Goal: Information Seeking & Learning: Understand process/instructions

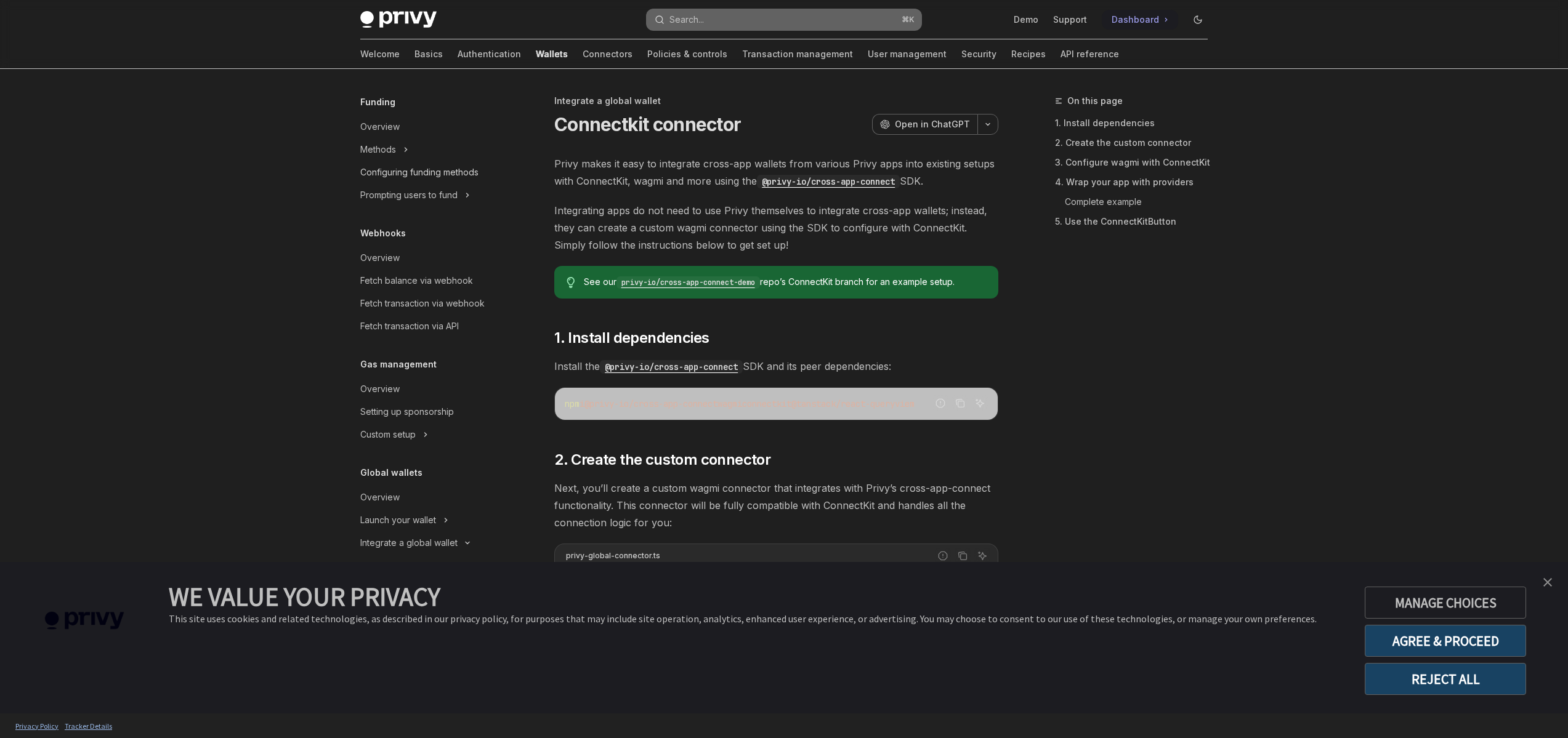
type textarea "*"
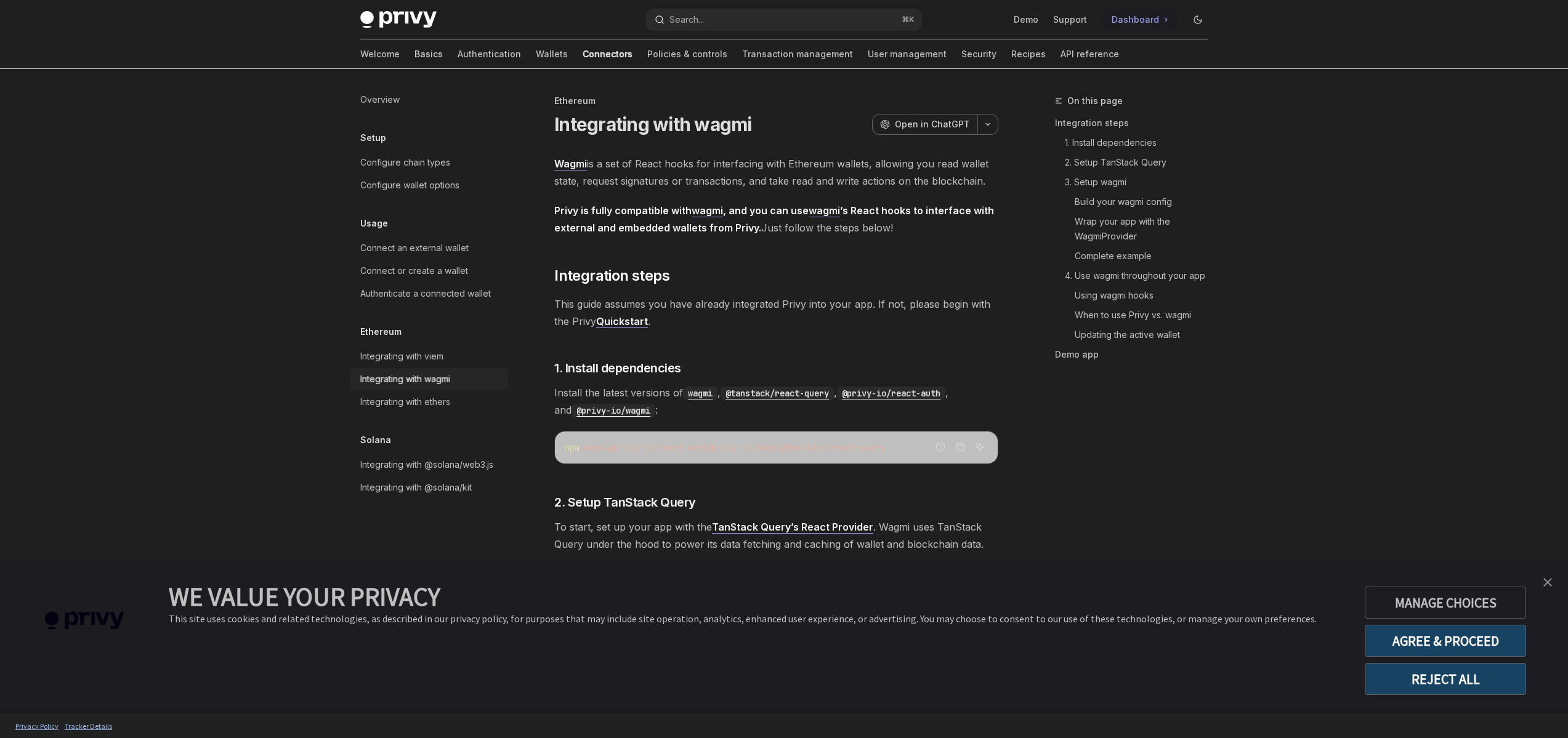
click at [414, 54] on link "Basics" at bounding box center [429, 54] width 28 height 30
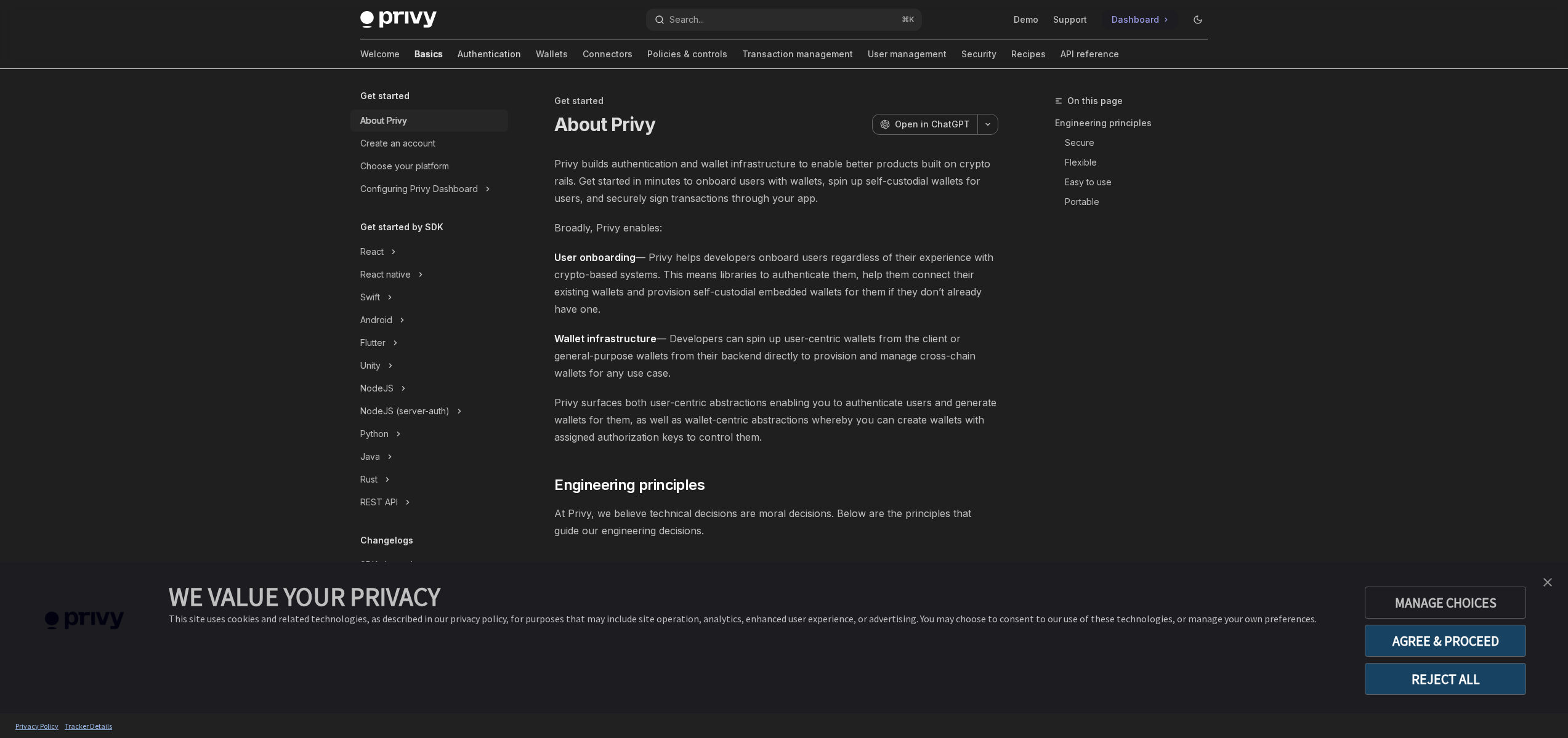
click at [458, 60] on link "Authentication" at bounding box center [489, 54] width 63 height 30
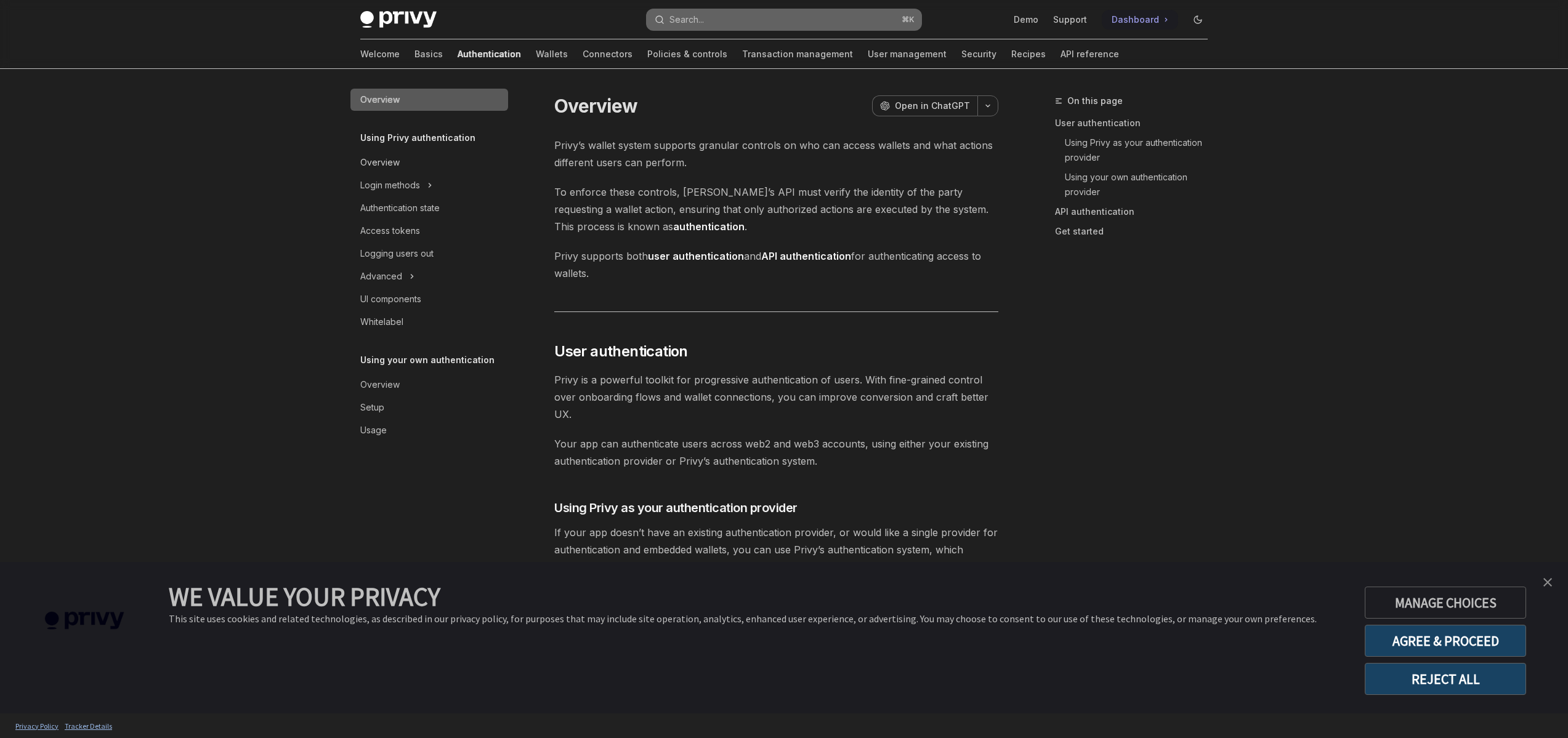
click at [396, 152] on link "Overview" at bounding box center [429, 163] width 158 height 22
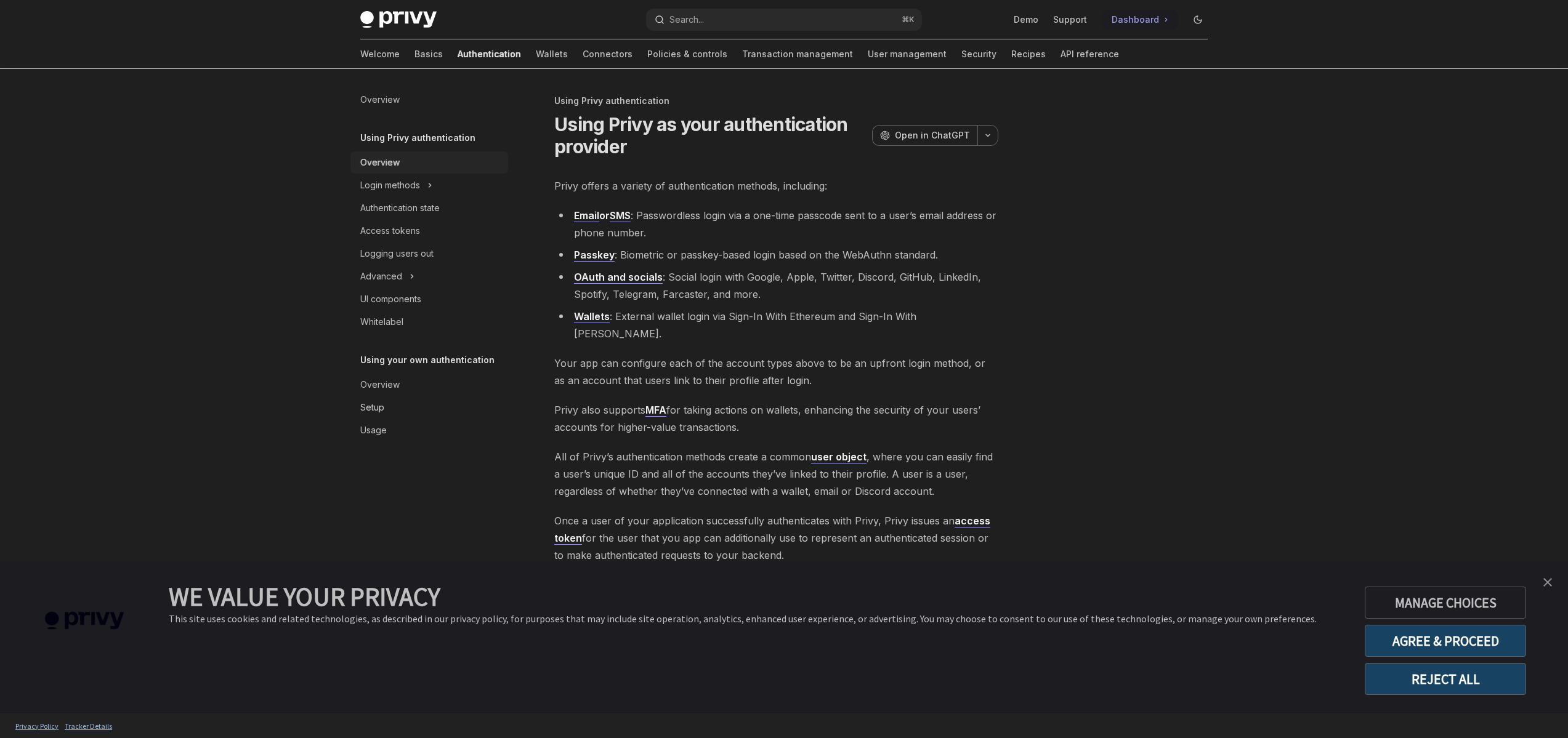
click at [378, 405] on div "Setup" at bounding box center [372, 407] width 24 height 15
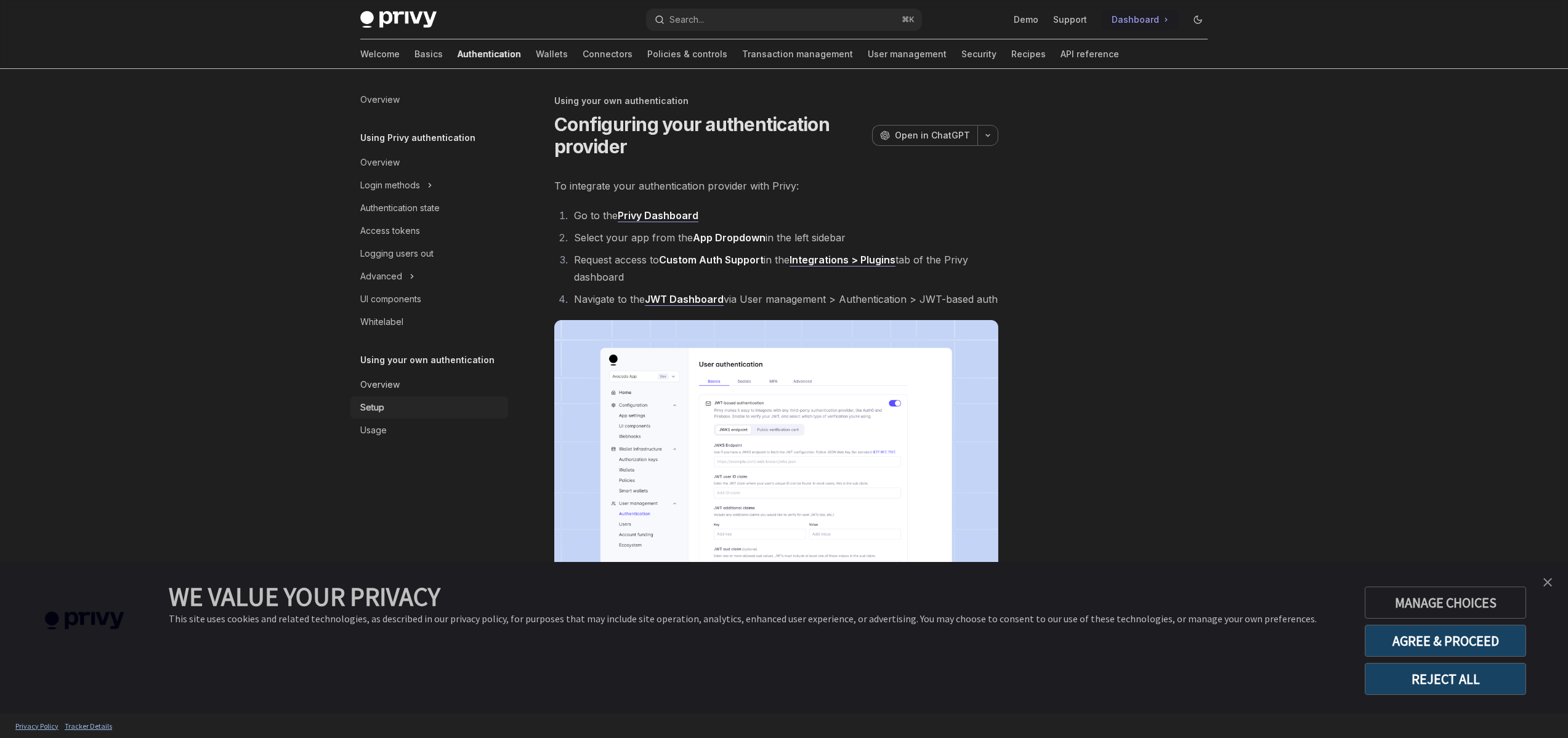
click at [396, 387] on div "Overview" at bounding box center [379, 385] width 40 height 15
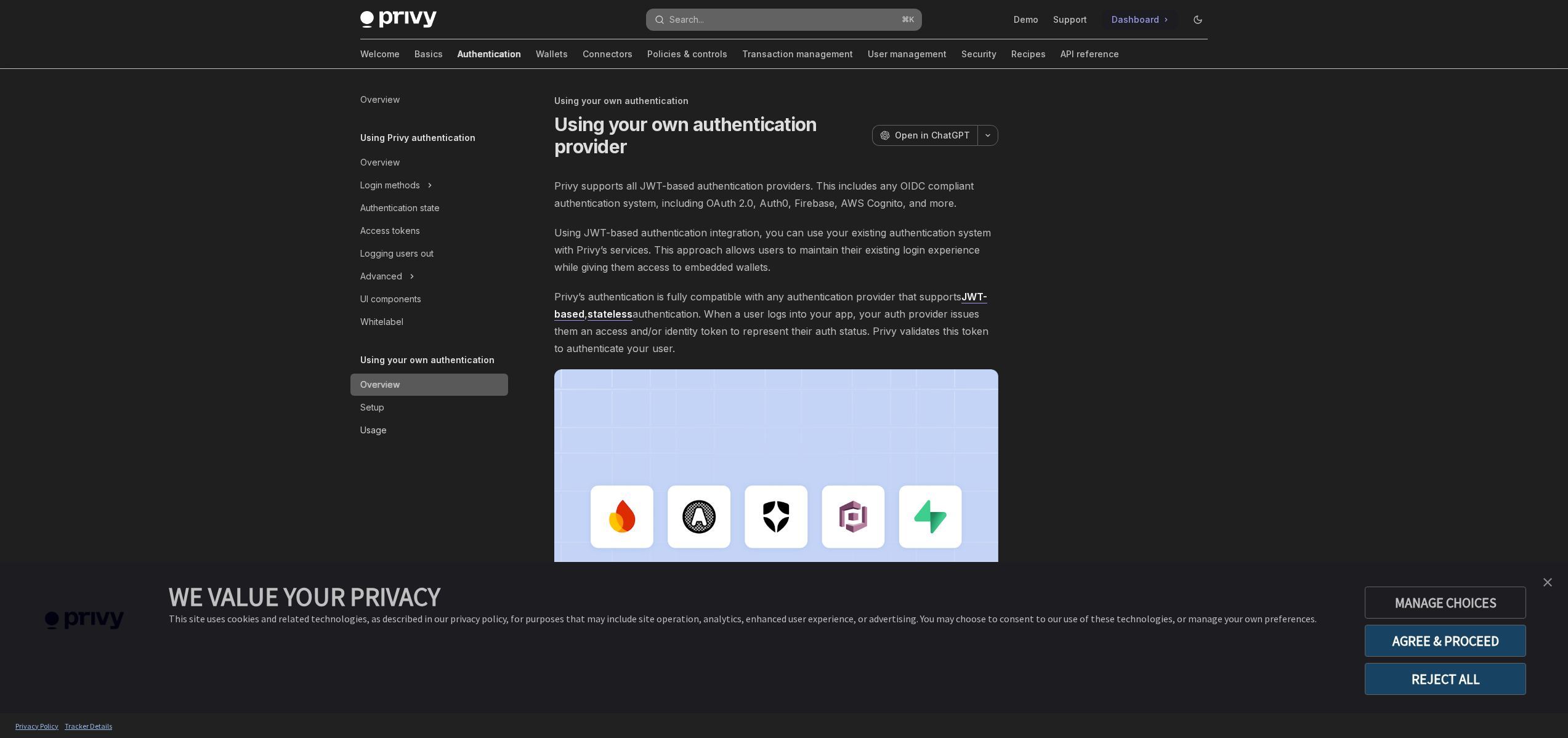
click at [381, 437] on link "Usage" at bounding box center [429, 431] width 158 height 22
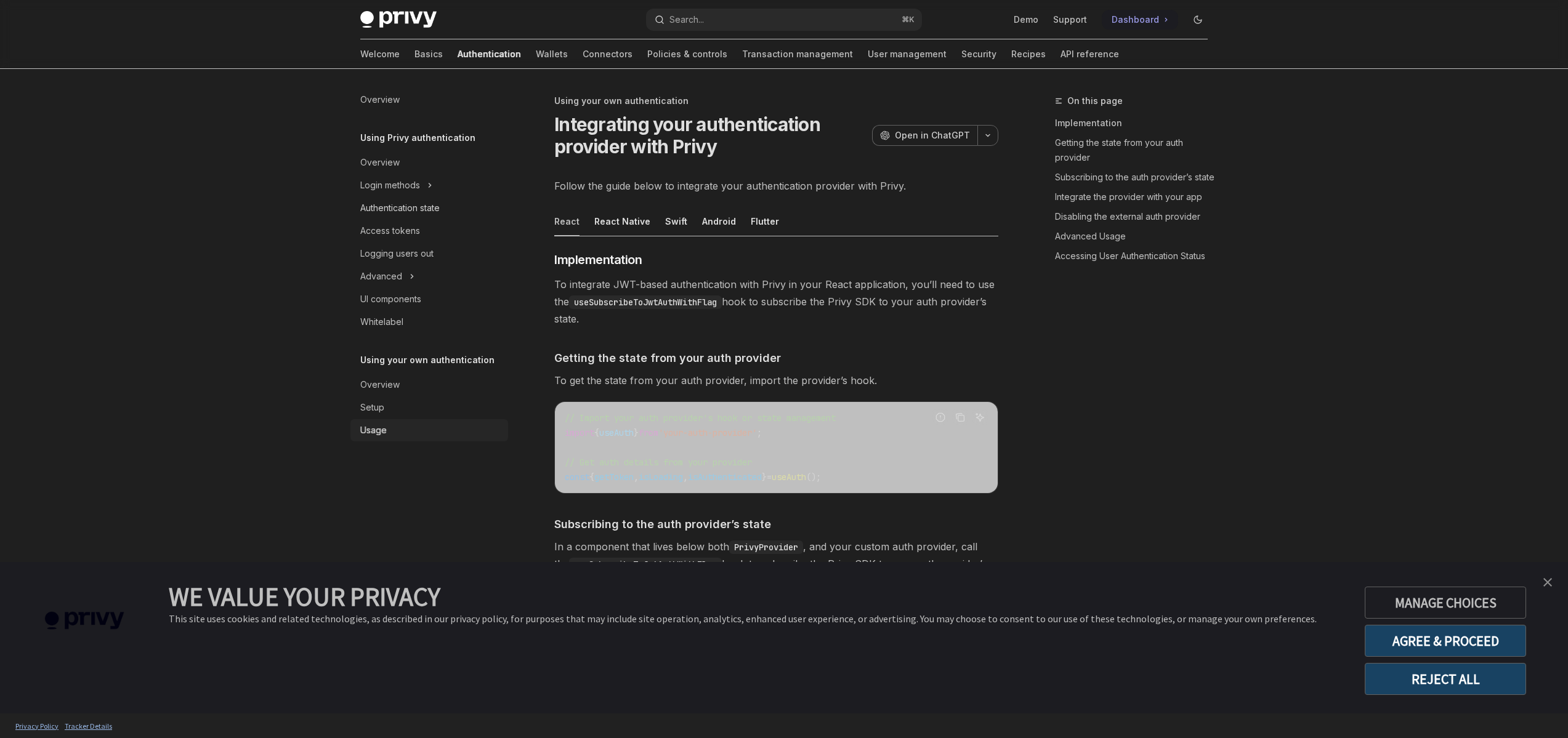
click at [399, 204] on div "Authentication state" at bounding box center [399, 208] width 79 height 15
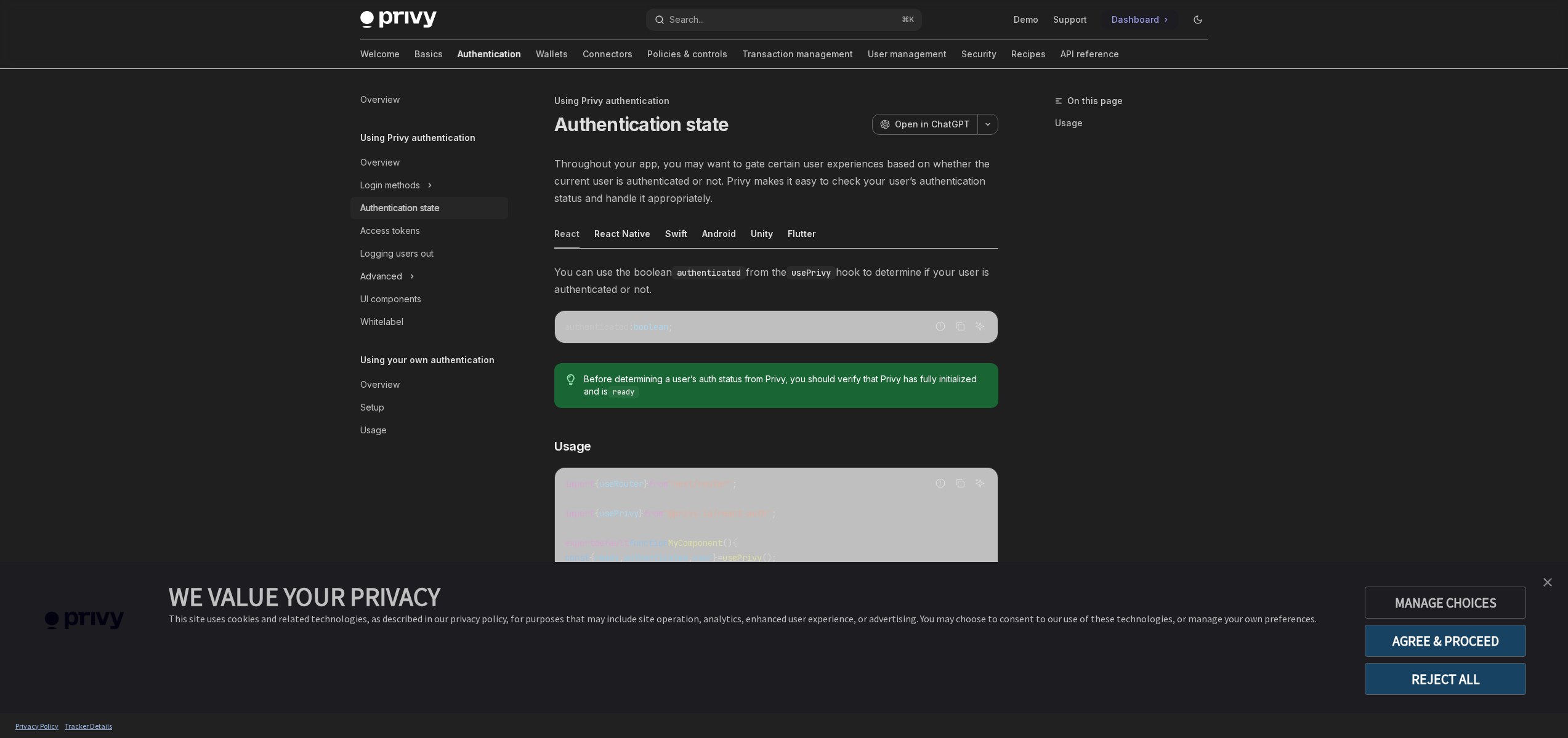
click at [409, 280] on icon "Toggle Advanced section" at bounding box center [411, 276] width 5 height 15
click at [416, 251] on div "Logging users out" at bounding box center [396, 254] width 73 height 15
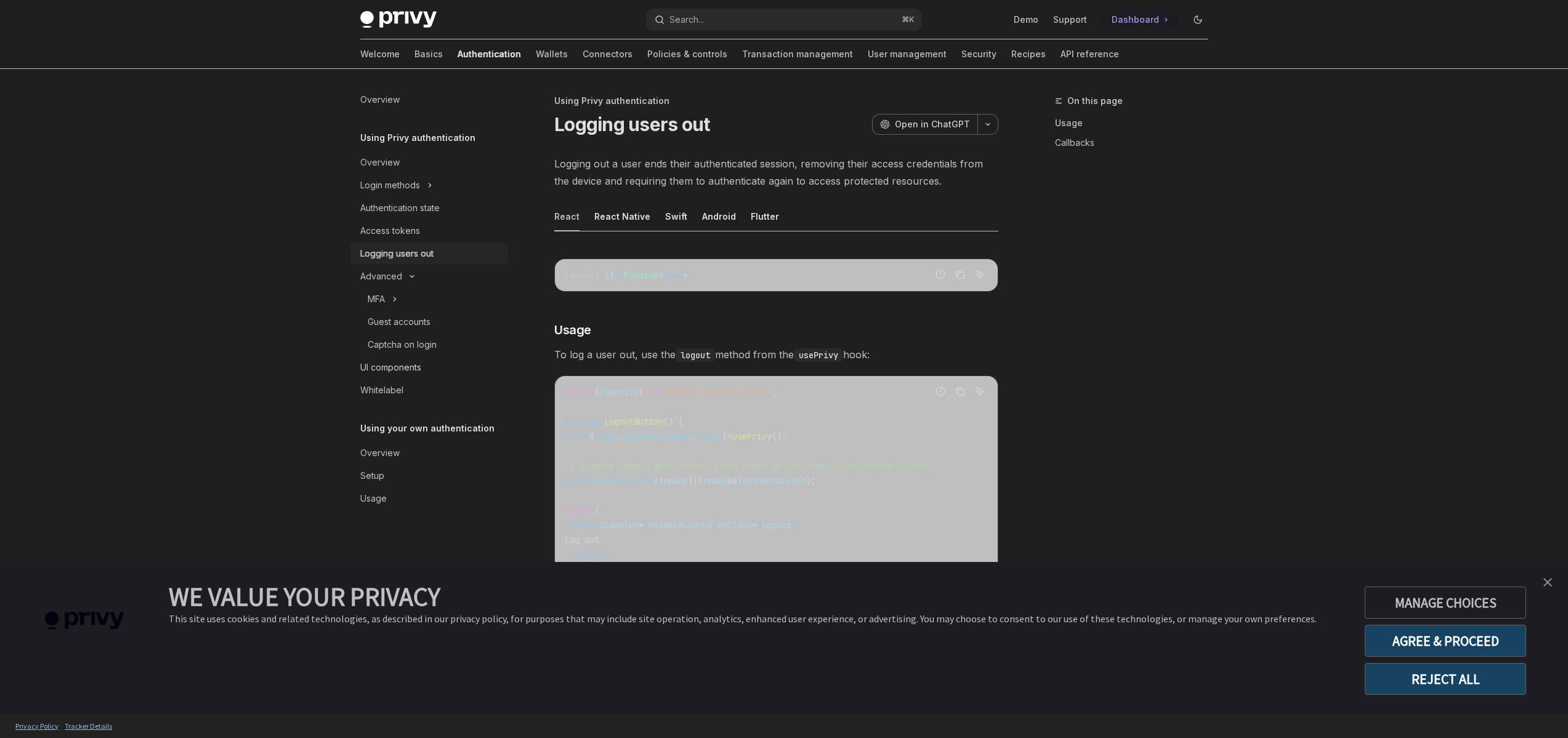
click at [385, 374] on div "UI components" at bounding box center [391, 367] width 61 height 15
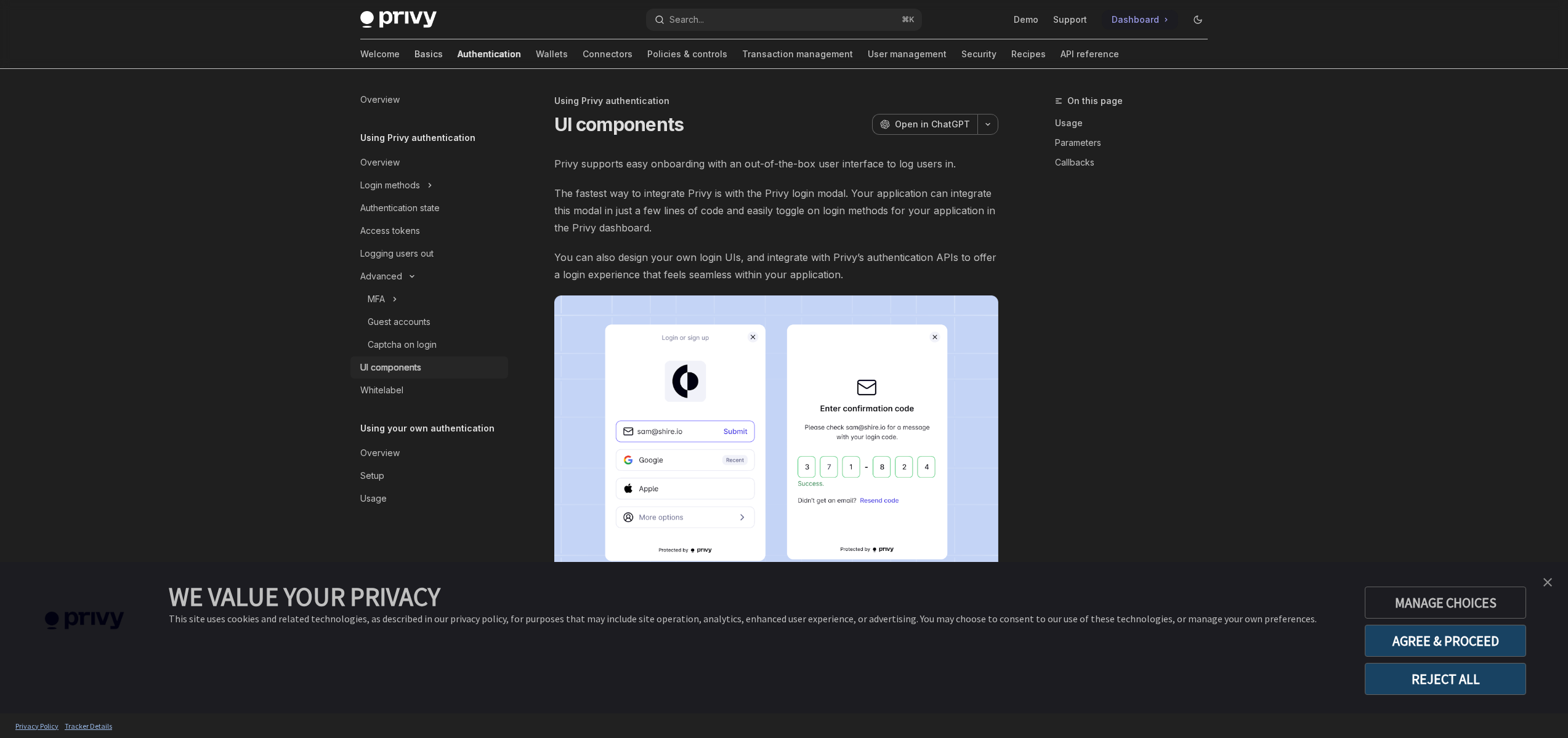
click at [414, 52] on link "Basics" at bounding box center [429, 54] width 28 height 30
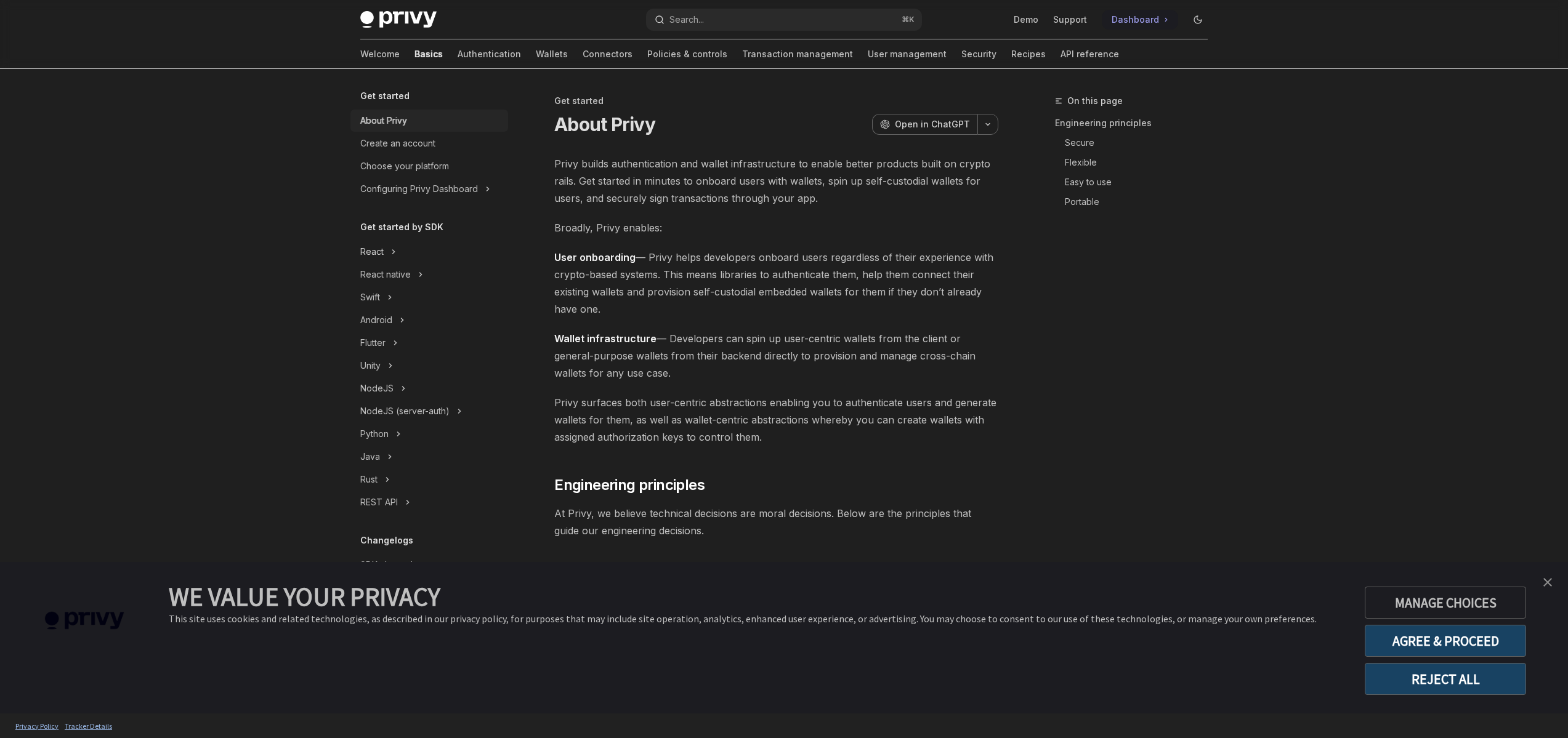
click at [383, 257] on div "React" at bounding box center [371, 251] width 23 height 15
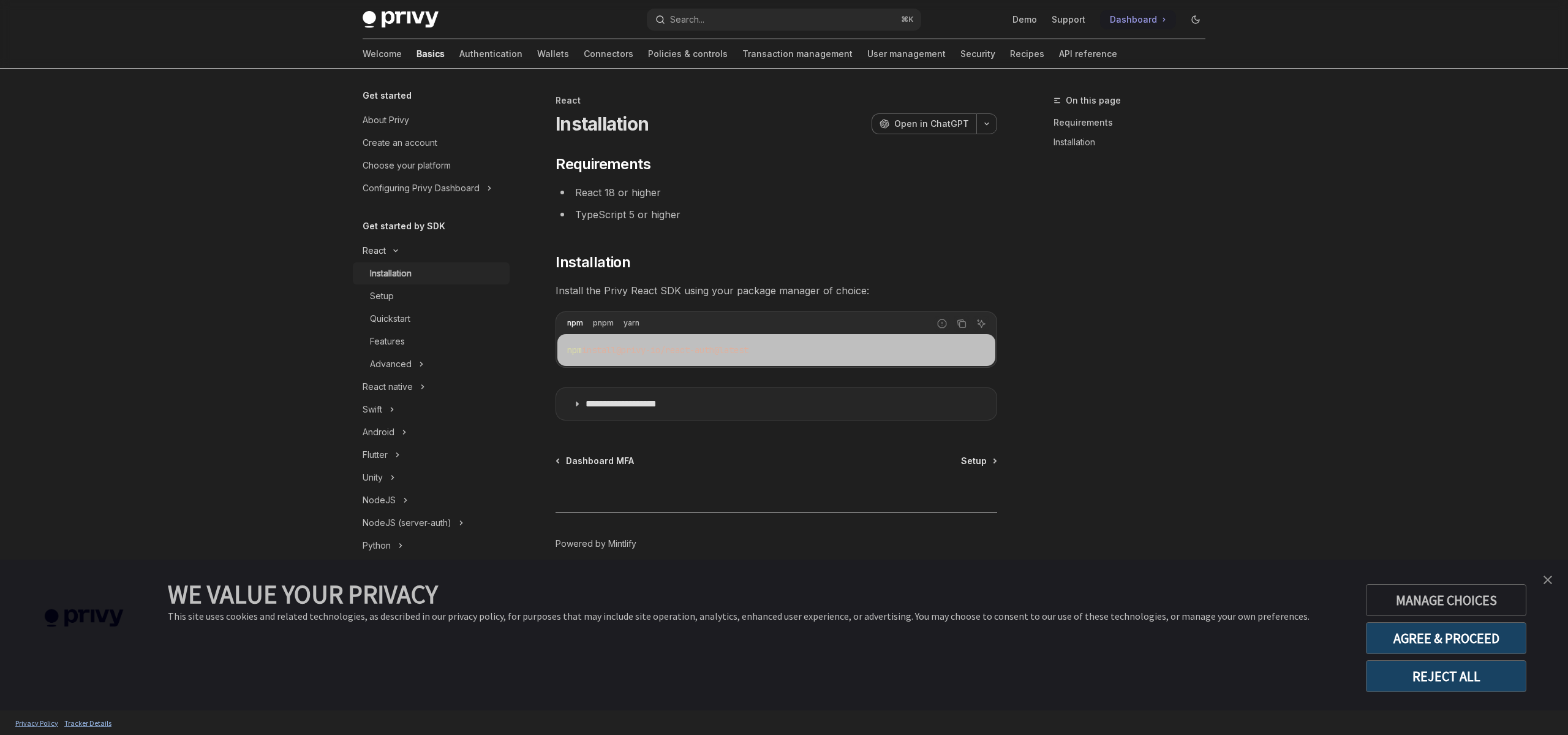
click at [383, 251] on div "React" at bounding box center [374, 250] width 23 height 15
click at [384, 251] on div "React" at bounding box center [374, 250] width 23 height 15
click at [411, 274] on div "Installation" at bounding box center [391, 273] width 42 height 15
click at [461, 296] on div "Setup" at bounding box center [436, 296] width 132 height 15
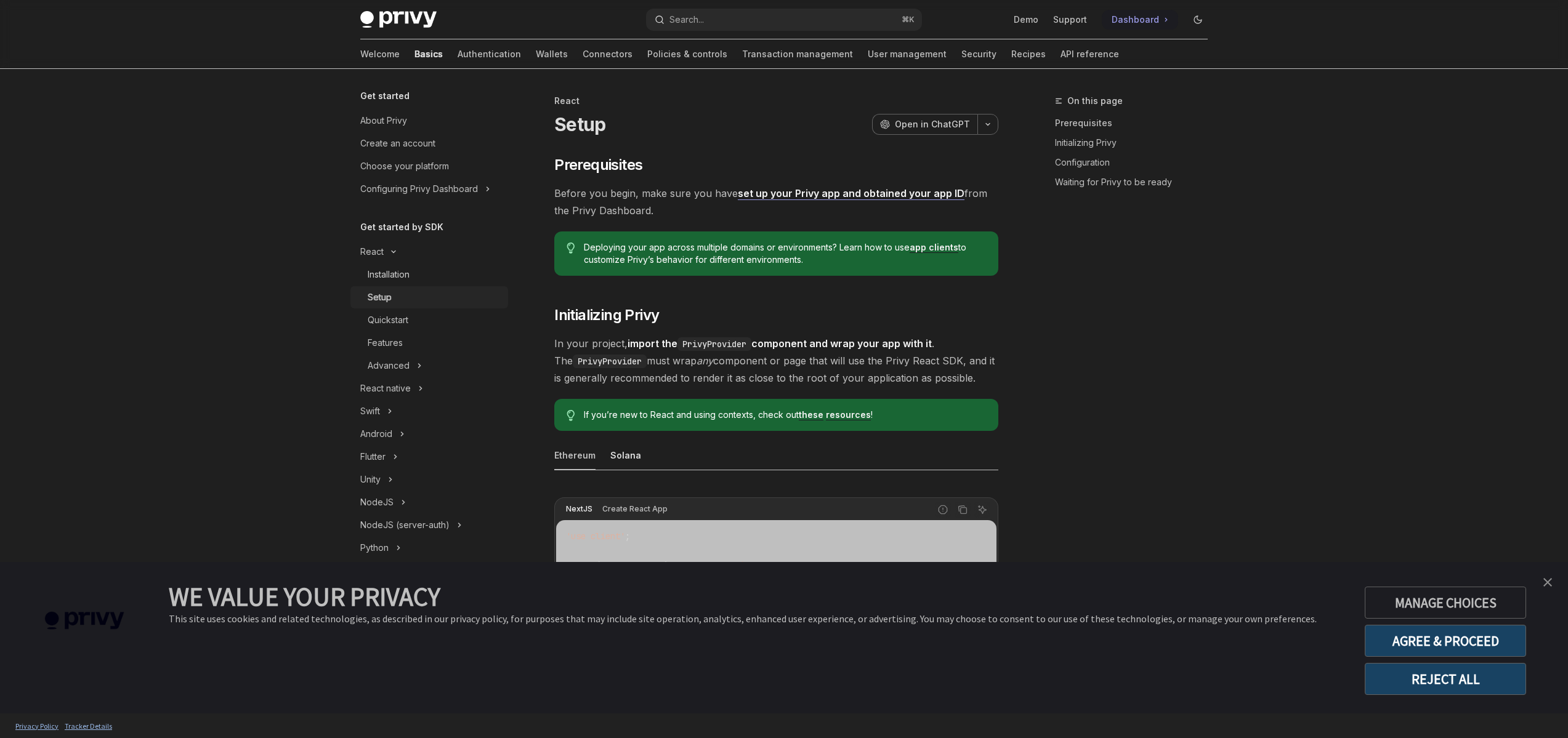
click at [405, 272] on div "Installation" at bounding box center [388, 275] width 42 height 15
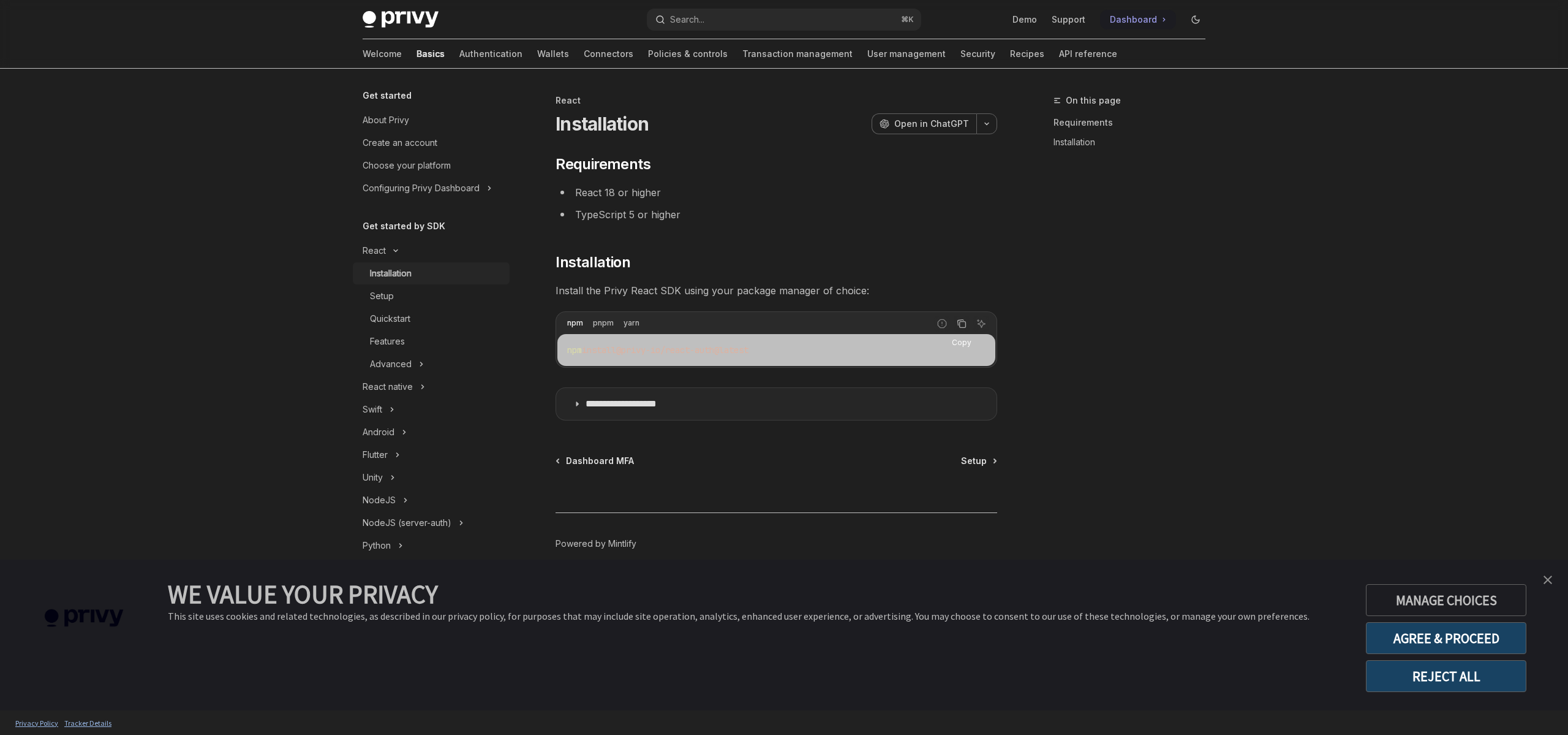
click at [960, 324] on icon "Copy the contents from the code block" at bounding box center [961, 323] width 10 height 10
click at [417, 296] on div "Setup" at bounding box center [436, 296] width 132 height 15
type textarea "*"
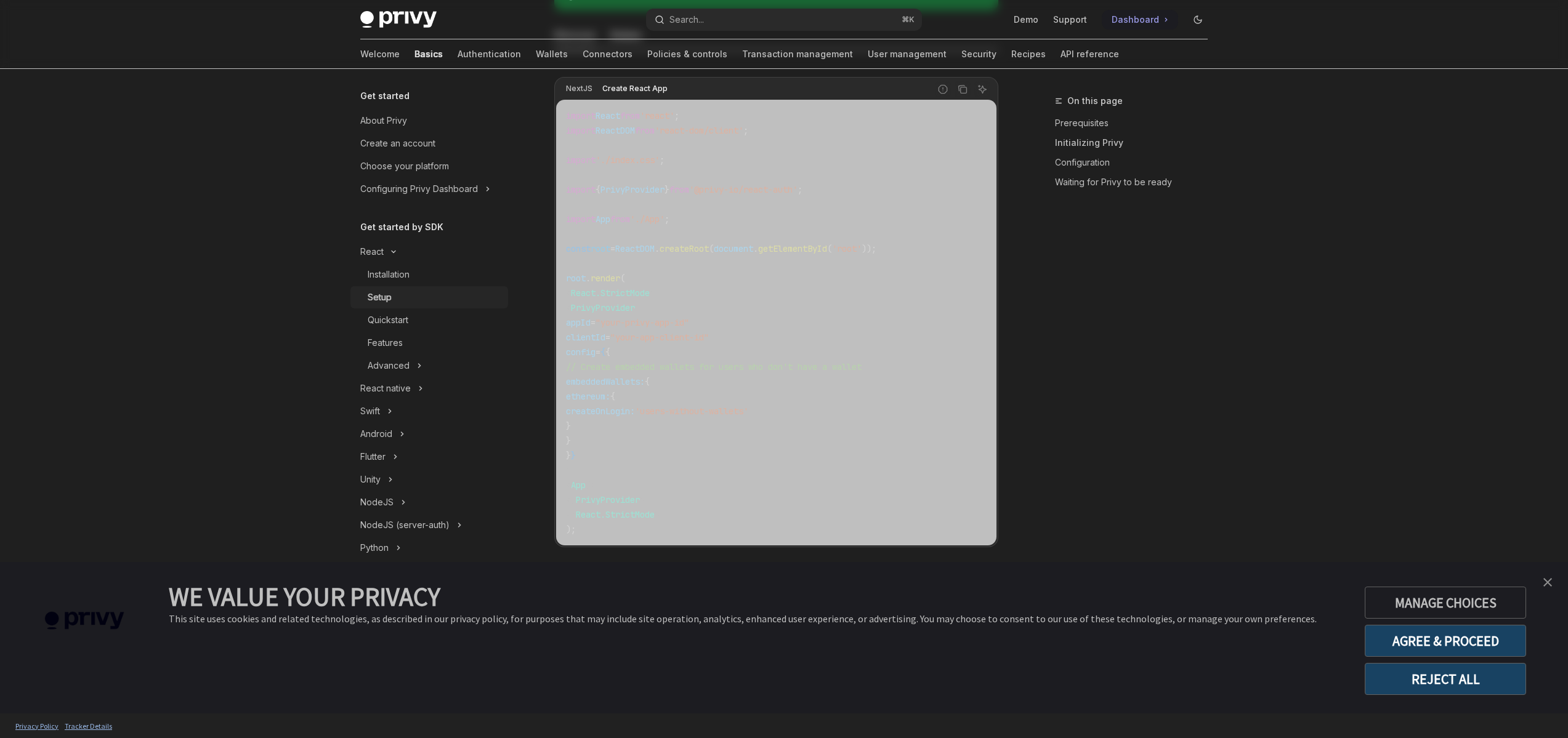
scroll to position [420, 0]
drag, startPoint x: 822, startPoint y: 192, endPoint x: 559, endPoint y: 189, distance: 263.0
click at [559, 189] on div "import React from 'react' ; import ReactDOM from 'react-dom/client' ; import '.…" at bounding box center [777, 322] width 441 height 445
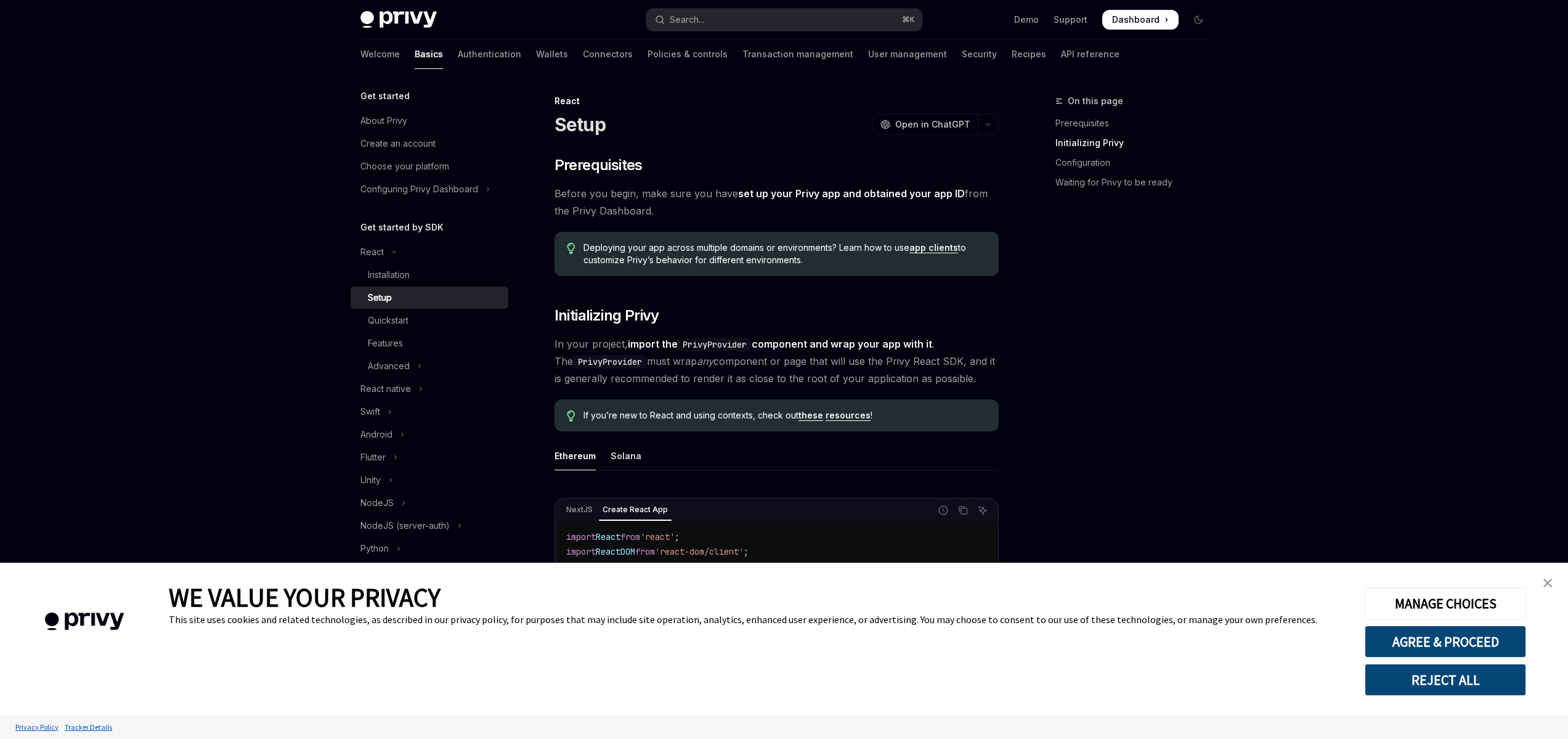
type textarea "*"
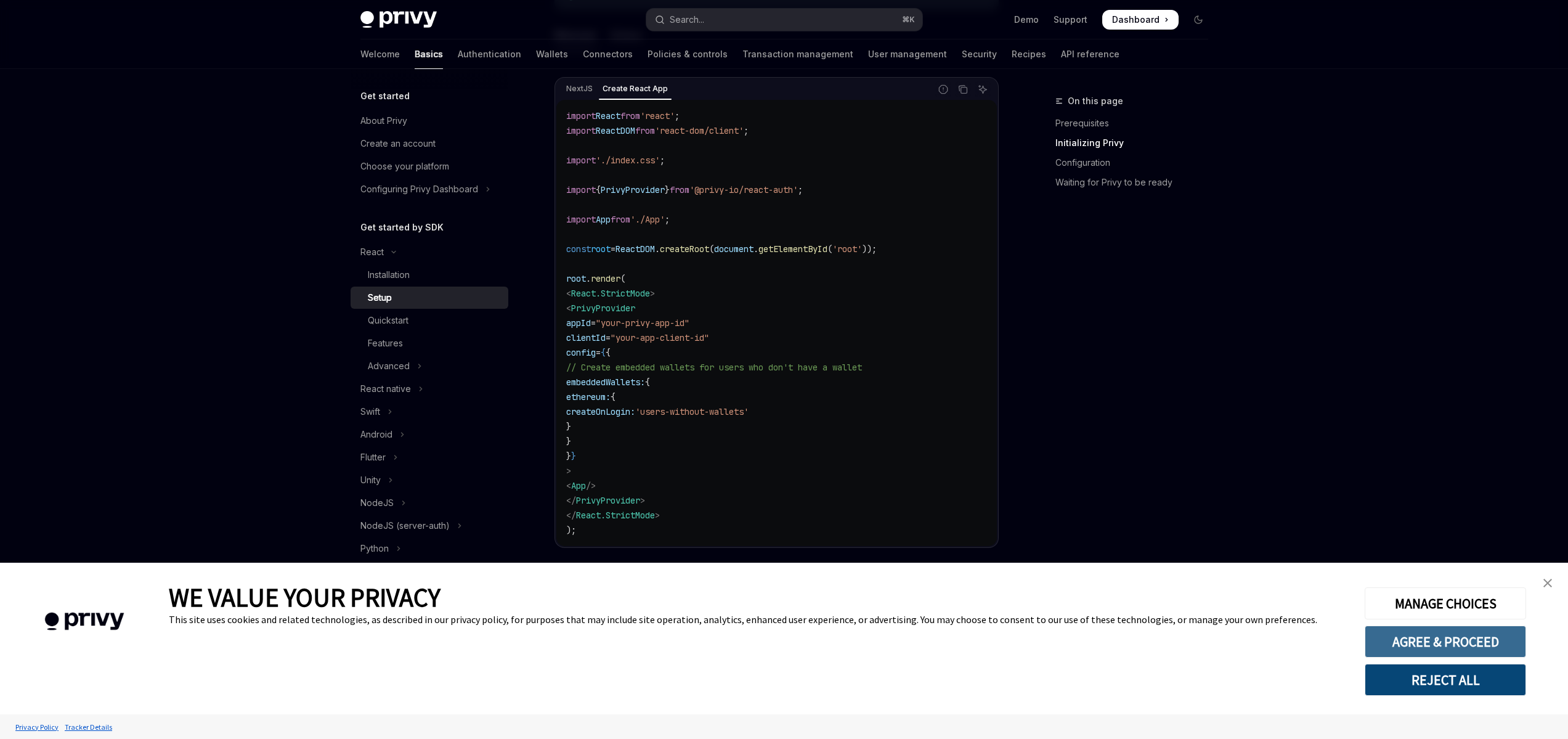
click at [1427, 644] on button "AGREE & PROCEED" at bounding box center [1445, 641] width 161 height 32
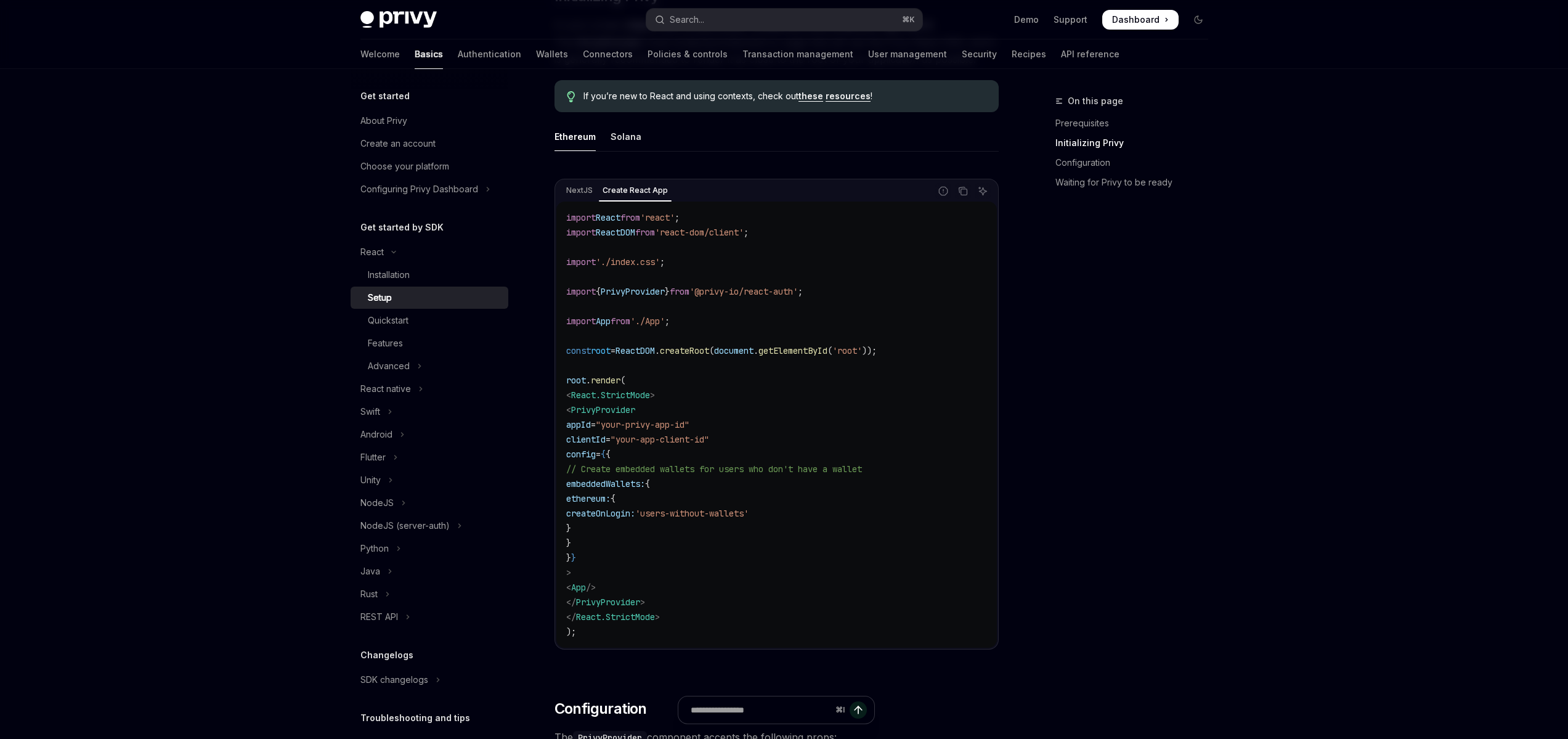
scroll to position [307, 0]
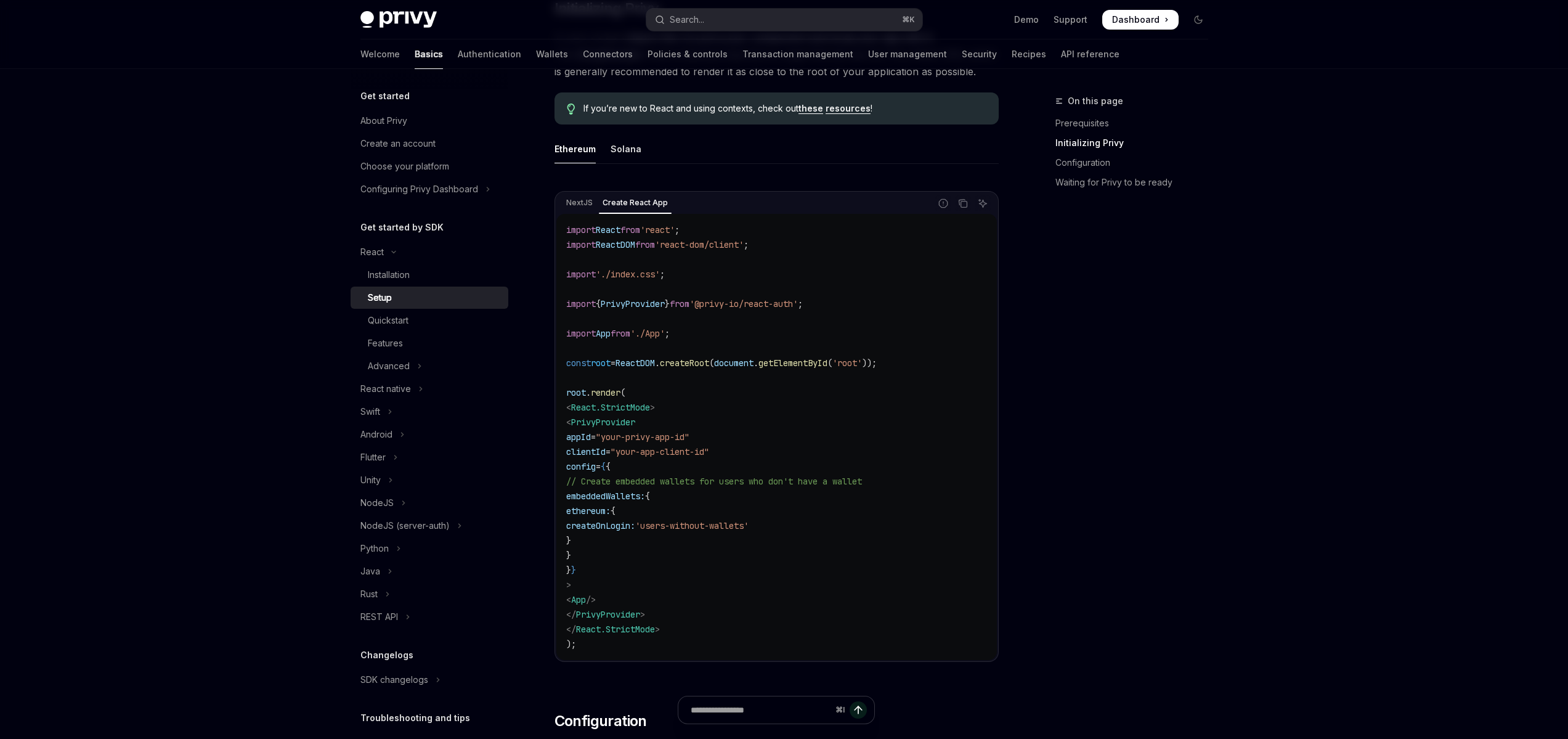
copy code "< PrivyProvider appId = "your-privy-app-id" clientId = "your-app-client-id" con…"
drag, startPoint x: 597, startPoint y: 585, endPoint x: 586, endPoint y: 428, distance: 157.4
click at [586, 428] on code "import React from 'react' ; import ReactDOM from 'react-dom/client' ; import '.…" at bounding box center [776, 437] width 421 height 429
click at [792, 315] on code "import React from 'react' ; import ReactDOM from 'react-dom/client' ; import '.…" at bounding box center [776, 437] width 421 height 429
drag, startPoint x: 837, startPoint y: 308, endPoint x: 539, endPoint y: 297, distance: 298.2
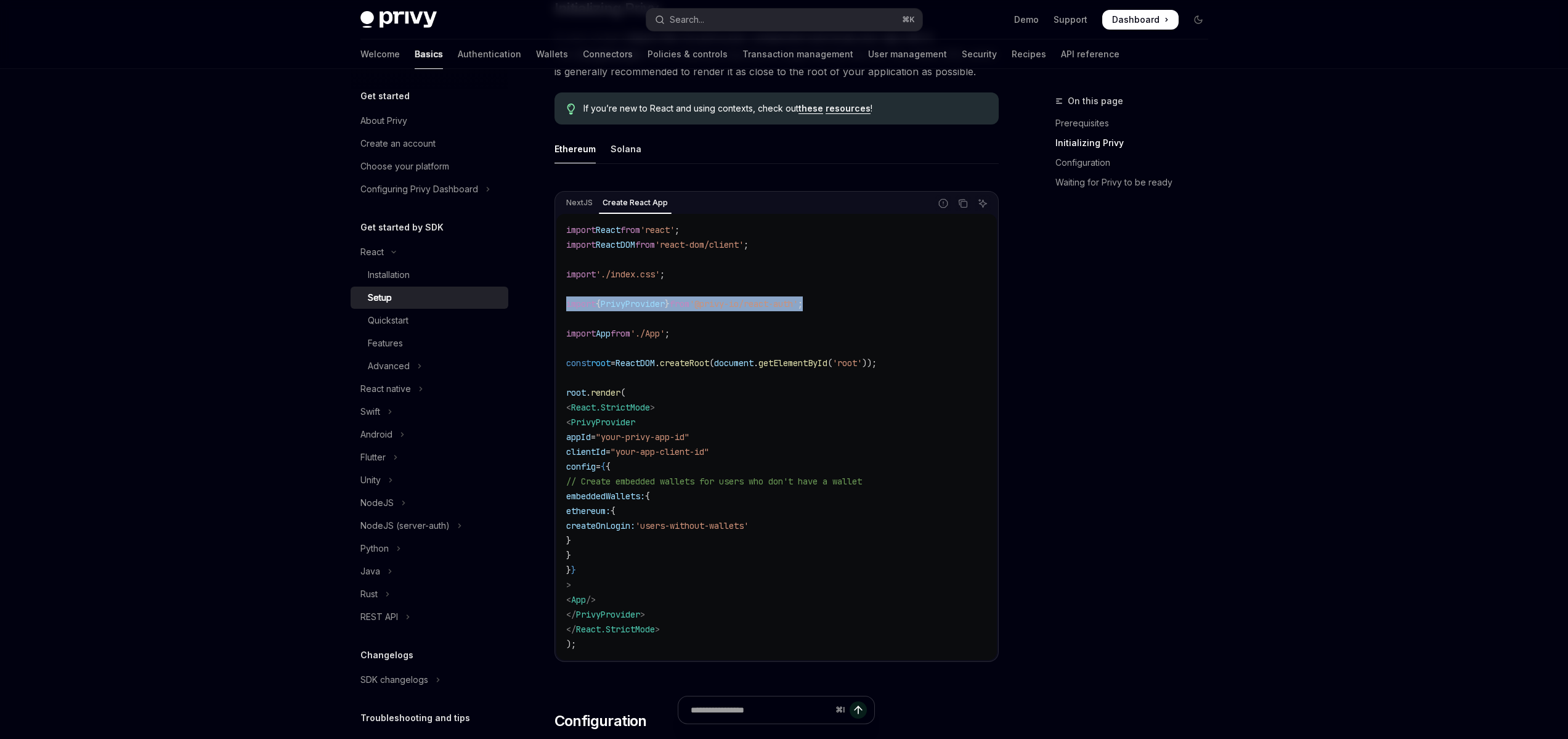
copy span "import { PrivyProvider } from '@privy-io/react-auth' ;"
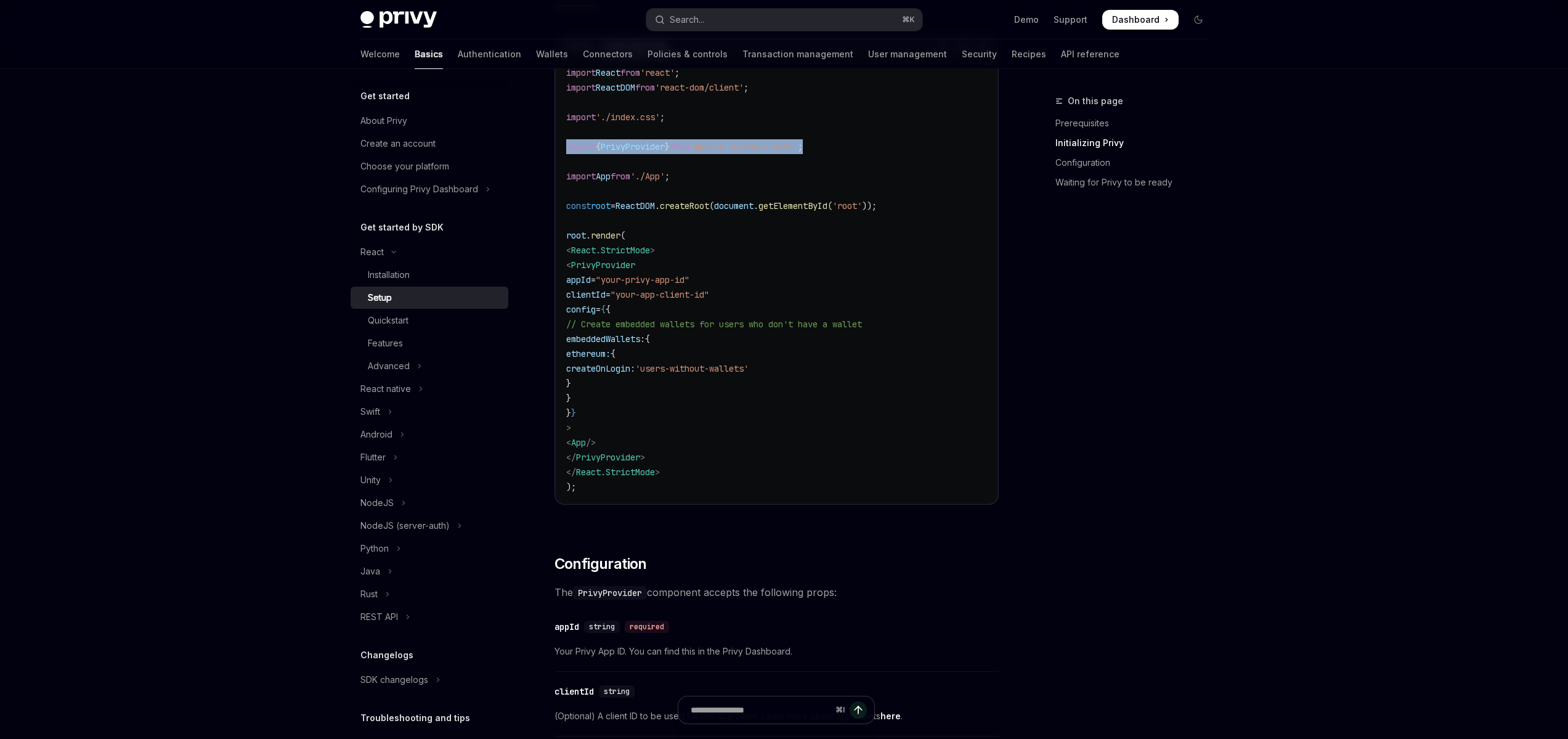
scroll to position [209, 0]
